Goal: Information Seeking & Learning: Find specific fact

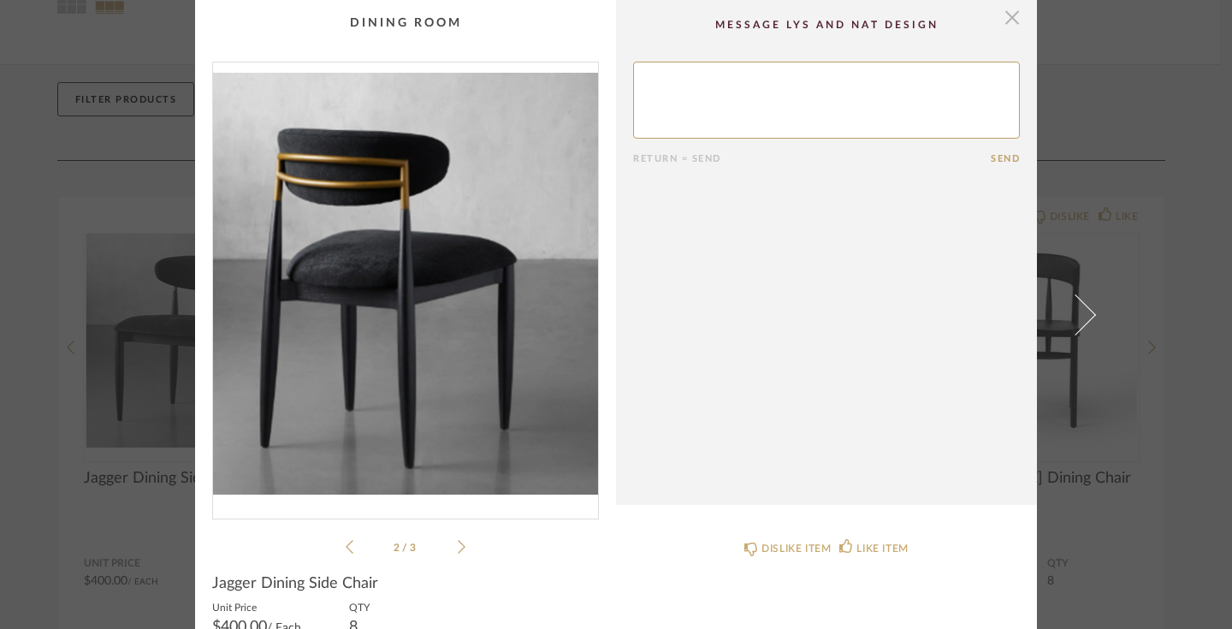
click at [1003, 23] on span "button" at bounding box center [1012, 17] width 34 height 34
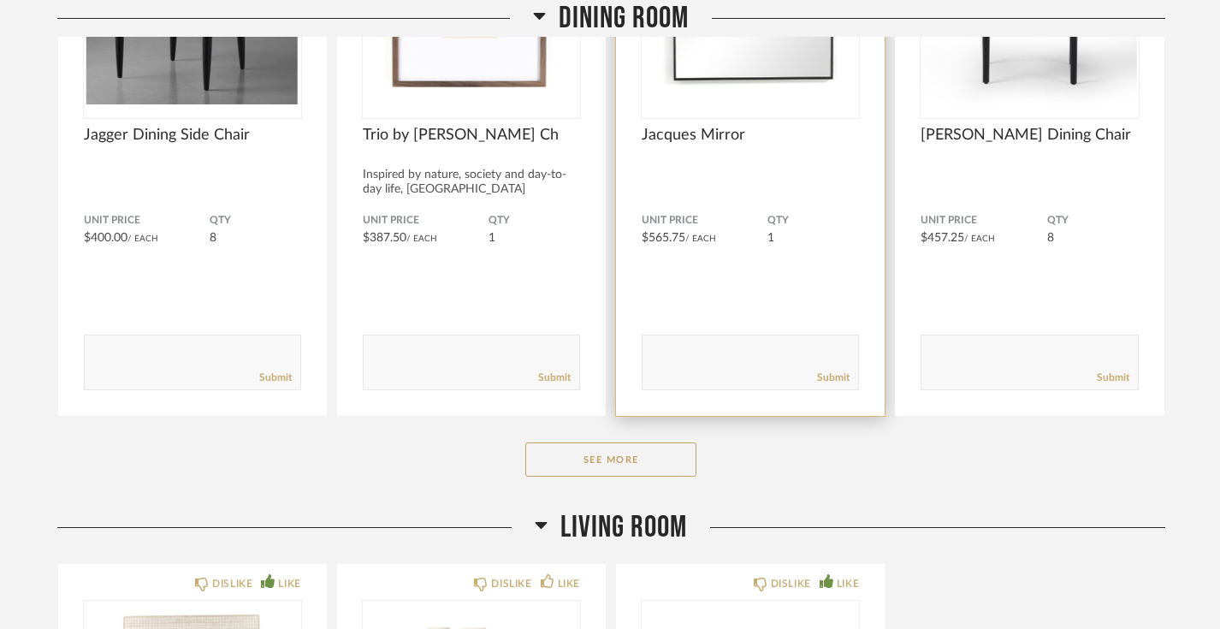
scroll to position [495, 0]
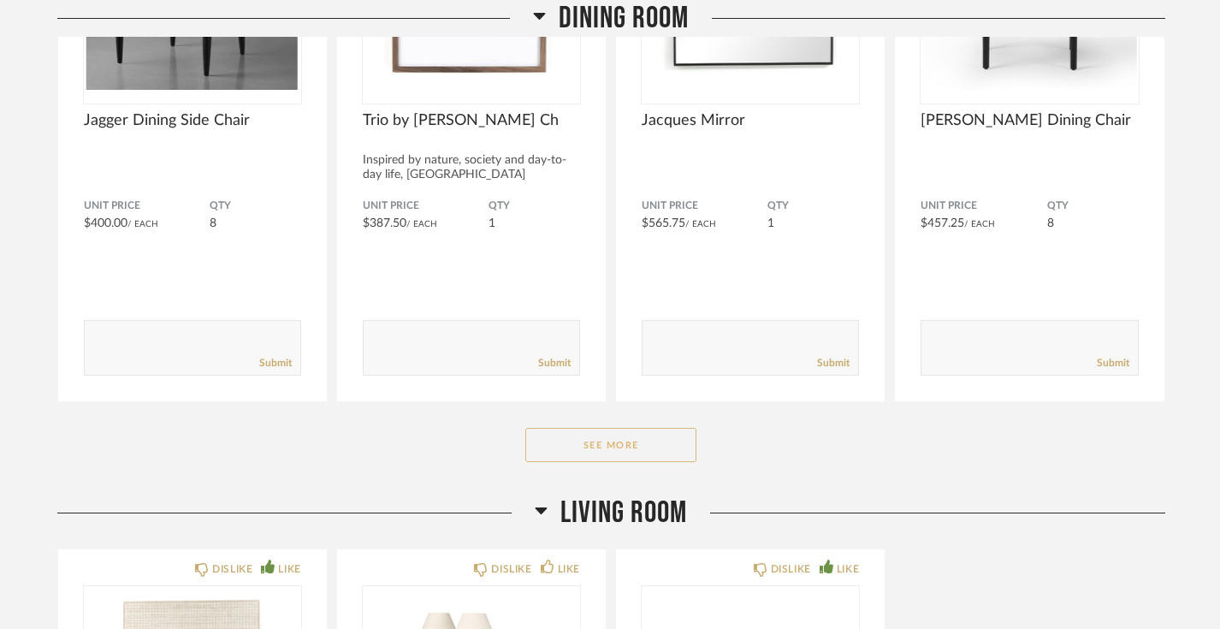
click at [621, 444] on button "See More" at bounding box center [610, 445] width 171 height 34
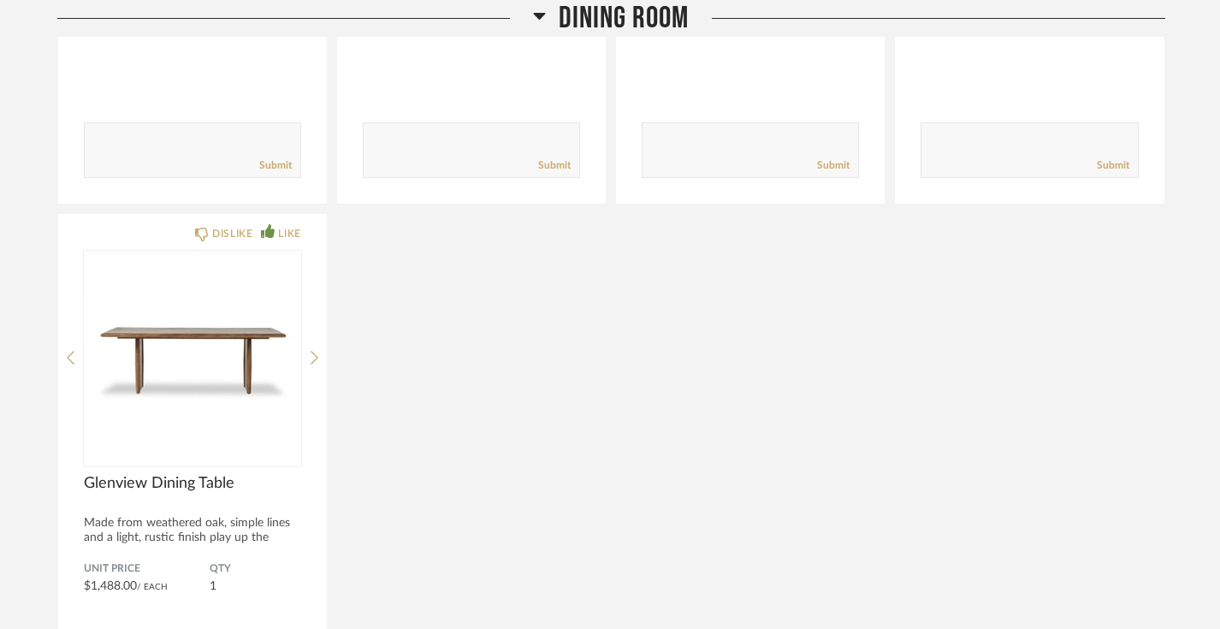
scroll to position [718, 0]
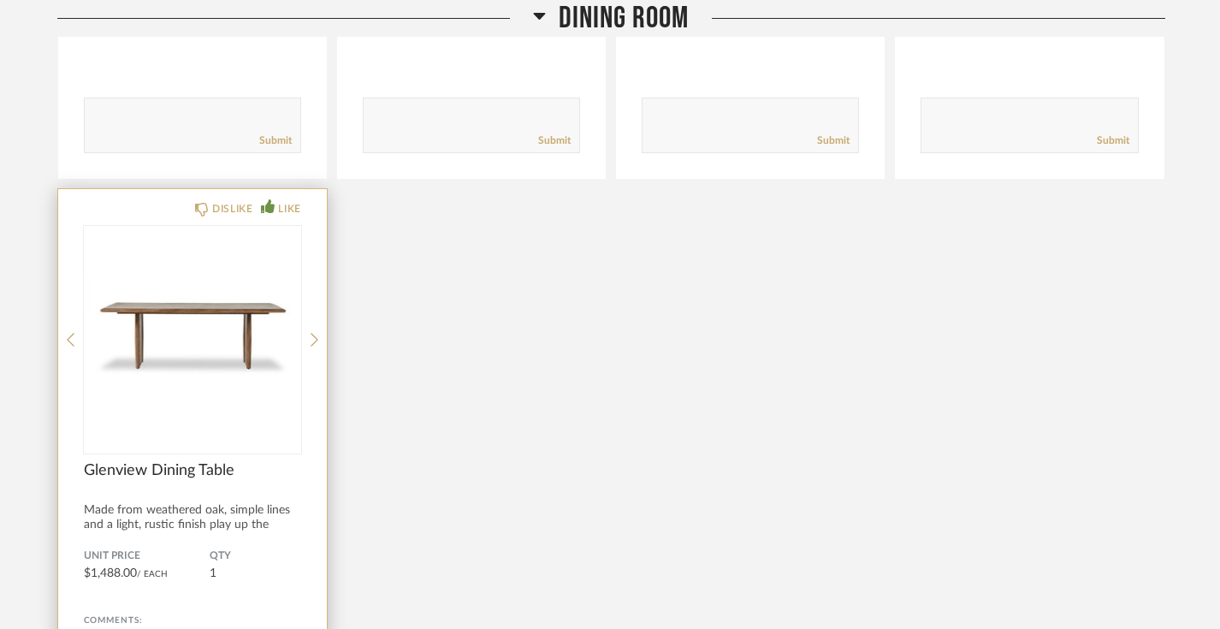
click at [226, 363] on img "0" at bounding box center [192, 333] width 217 height 214
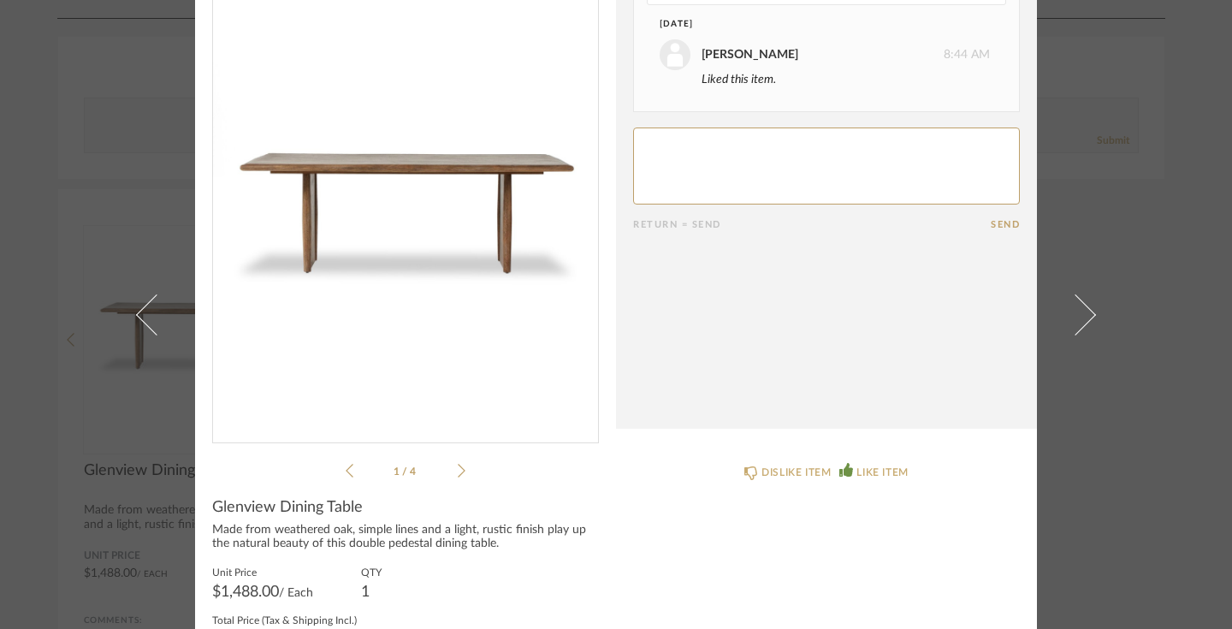
scroll to position [75, 0]
click at [462, 474] on div "1 / 4" at bounding box center [405, 233] width 387 height 495
click at [458, 471] on icon at bounding box center [462, 471] width 8 height 15
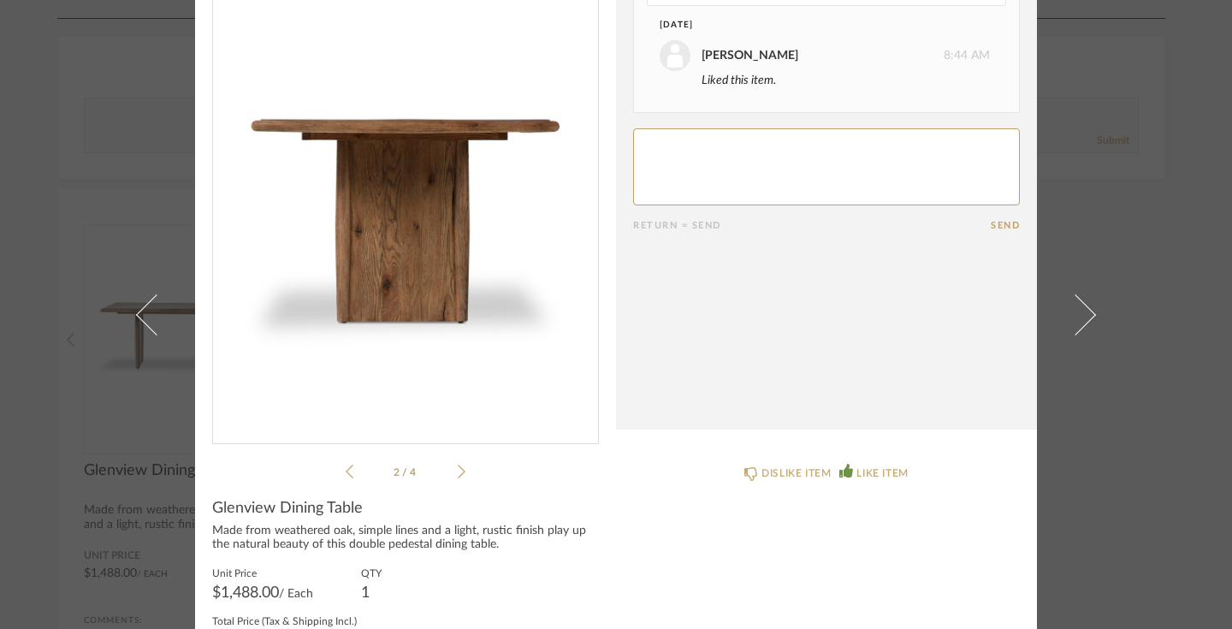
click at [458, 471] on icon at bounding box center [462, 471] width 8 height 15
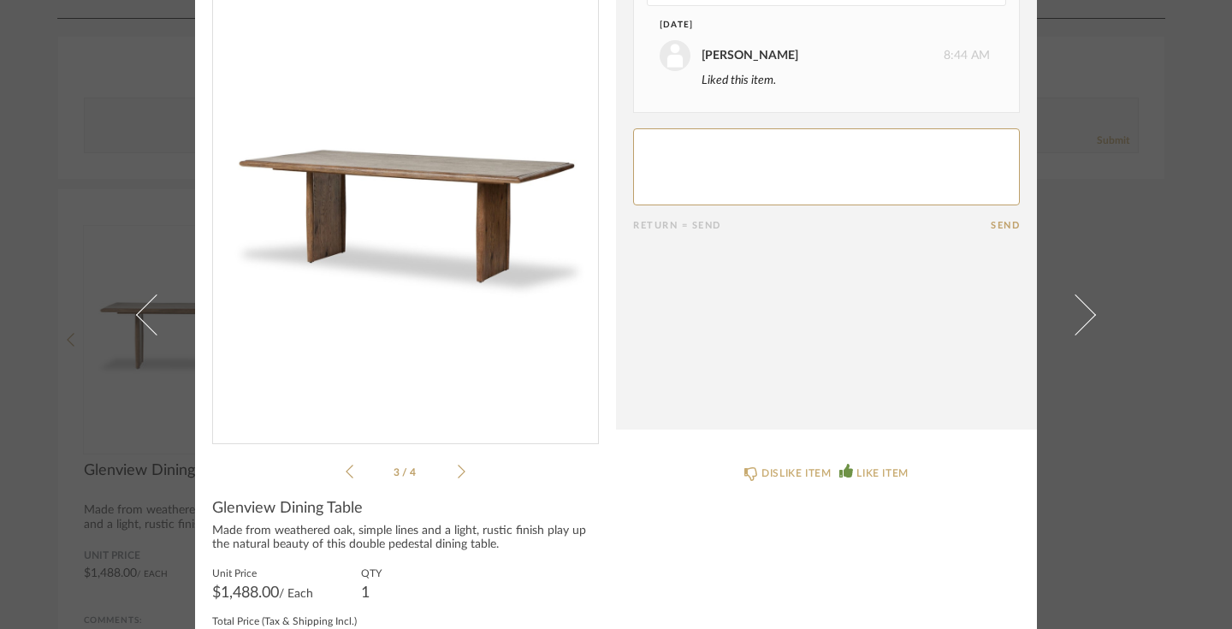
click at [458, 471] on icon at bounding box center [462, 471] width 8 height 15
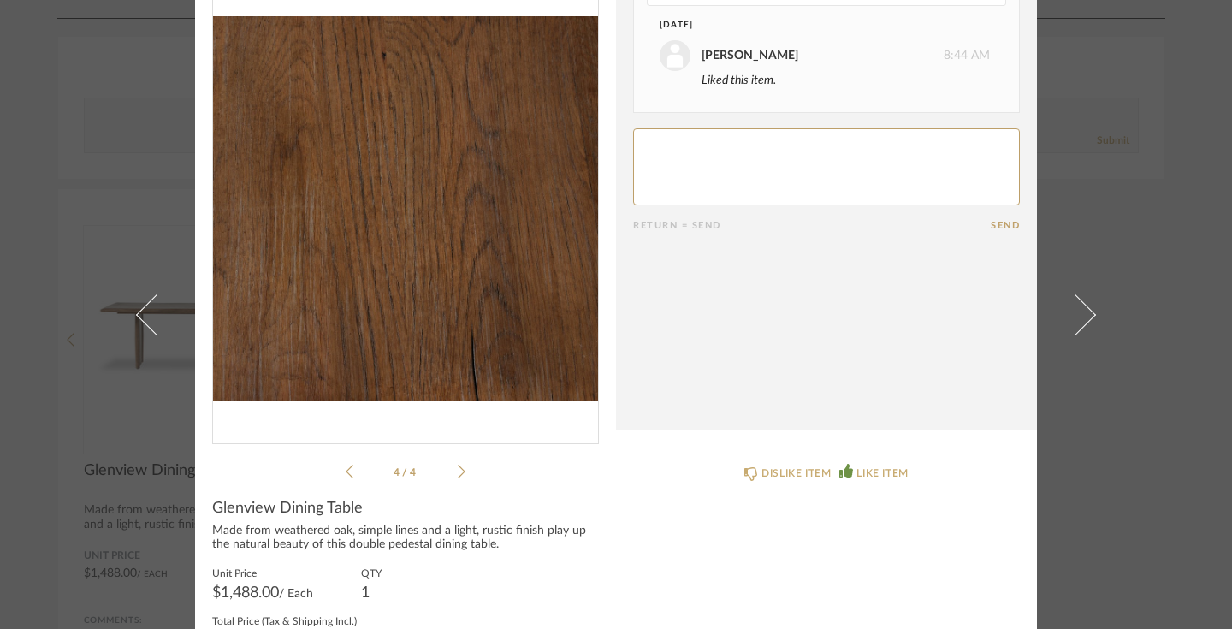
click at [458, 471] on icon at bounding box center [462, 471] width 8 height 15
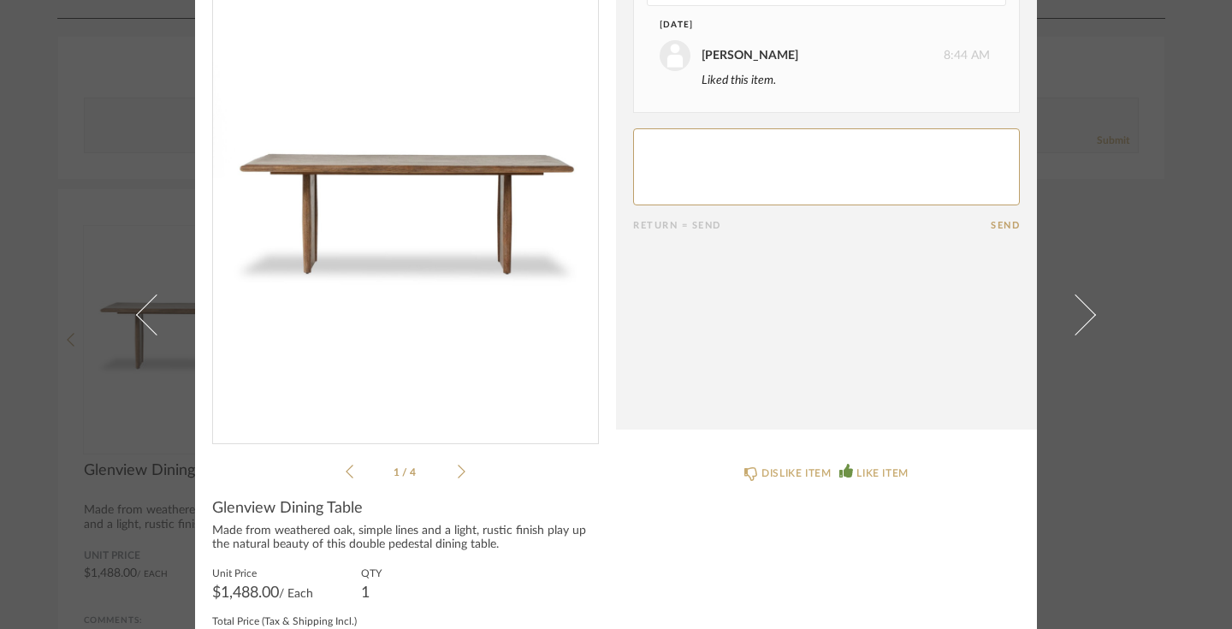
click at [463, 470] on div "1 / 4" at bounding box center [405, 233] width 387 height 495
drag, startPoint x: 361, startPoint y: 506, endPoint x: 207, endPoint y: 508, distance: 154.0
click at [212, 508] on div "Glenview Dining Table" at bounding box center [405, 508] width 387 height 19
copy span "Glenview Dining Table"
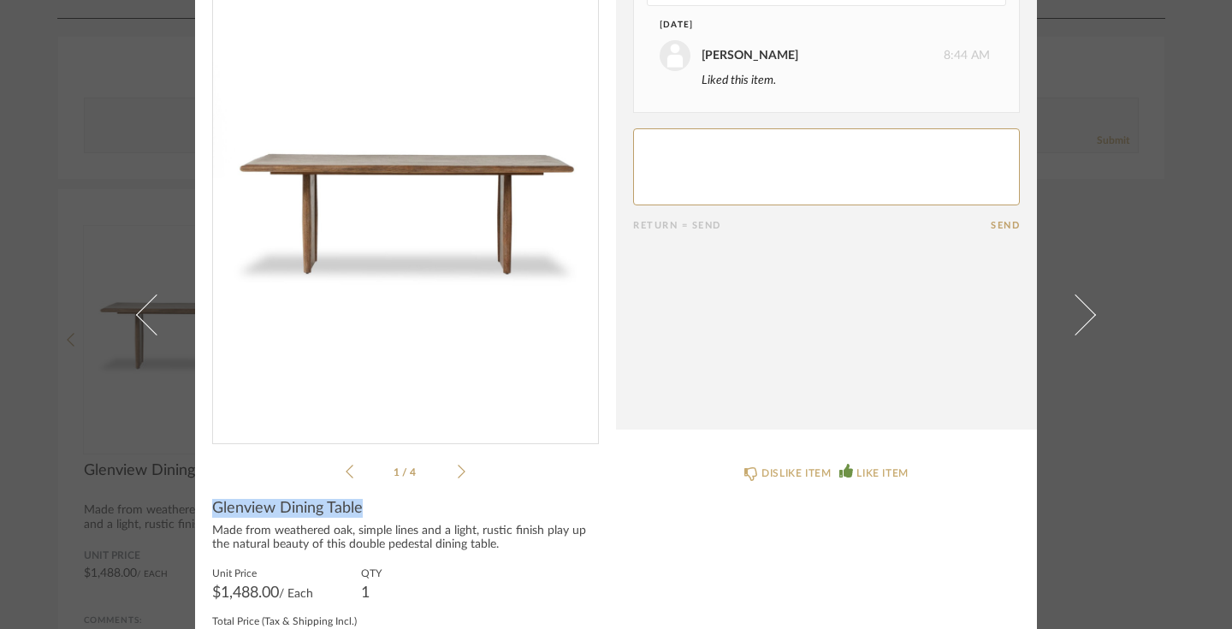
scroll to position [132, 0]
